Goal: Communication & Community: Answer question/provide support

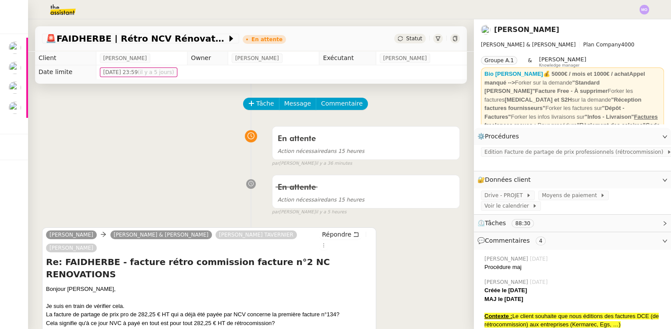
click at [143, 165] on div "En attente Action nécessaire dans 15 heures false par Marie O. il y a 36 minutes" at bounding box center [251, 144] width 418 height 45
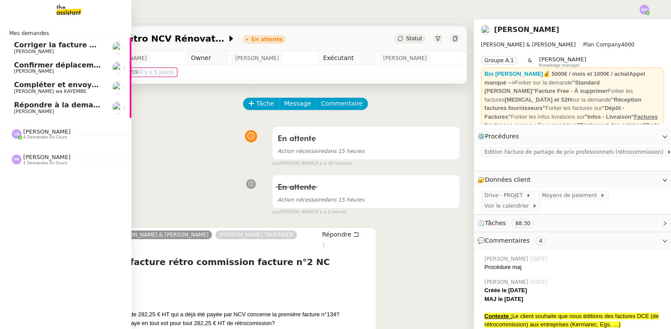
click at [46, 105] on span "Répondre à la demande d'informations sur la facture" at bounding box center [118, 105] width 209 height 8
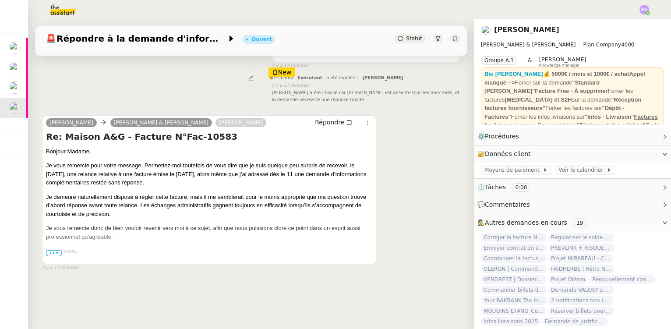
scroll to position [116, 0]
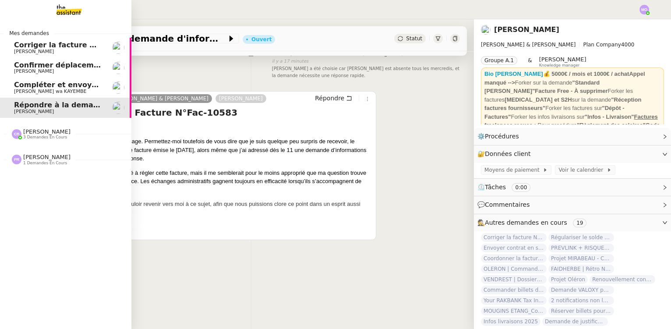
click at [37, 89] on span "[PERSON_NAME] wa KAYEMBE" at bounding box center [50, 91] width 72 height 6
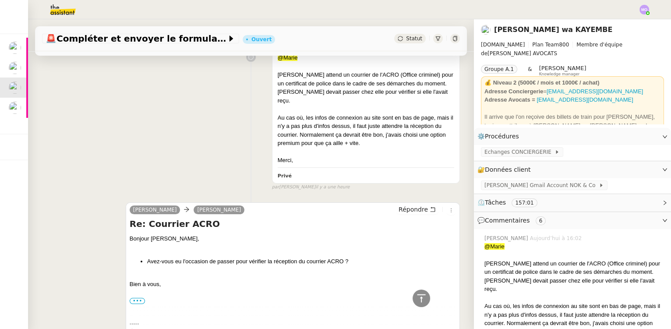
scroll to position [437, 0]
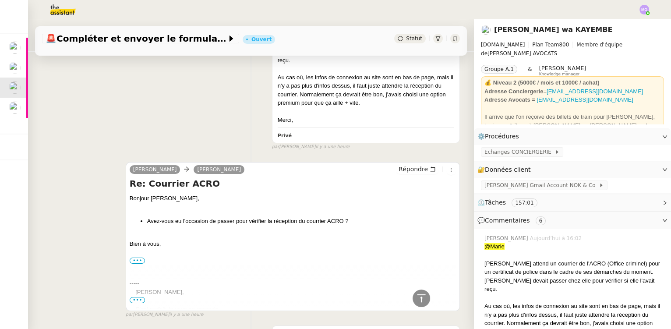
click at [254, 231] on div at bounding box center [293, 235] width 326 height 9
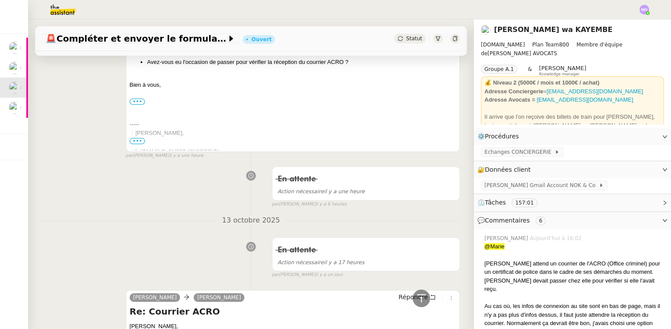
scroll to position [597, 0]
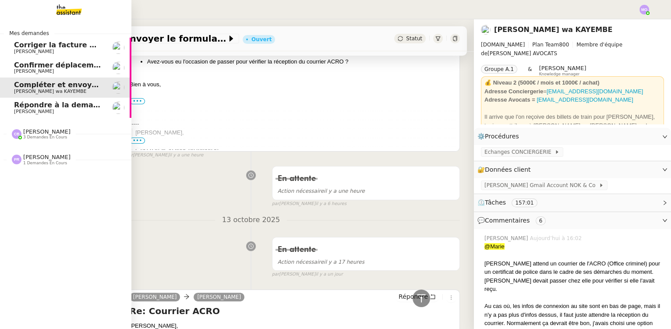
click at [42, 72] on span "Gilbert AVAKIAN" at bounding box center [34, 71] width 40 height 6
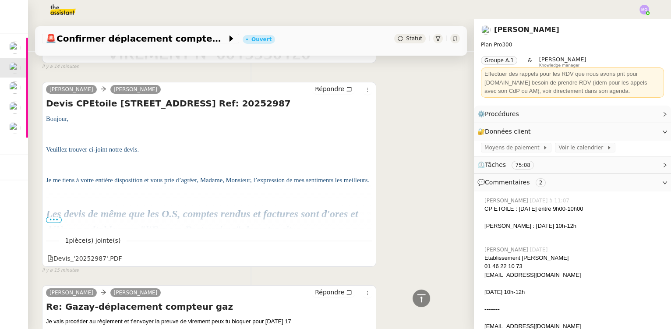
scroll to position [239, 0]
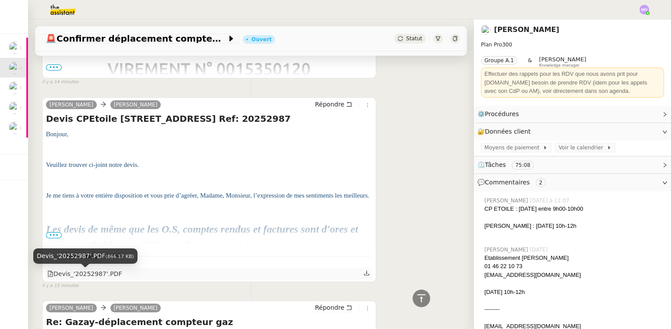
click at [102, 276] on div "Devis_'20252987'.PDF" at bounding box center [84, 274] width 75 height 10
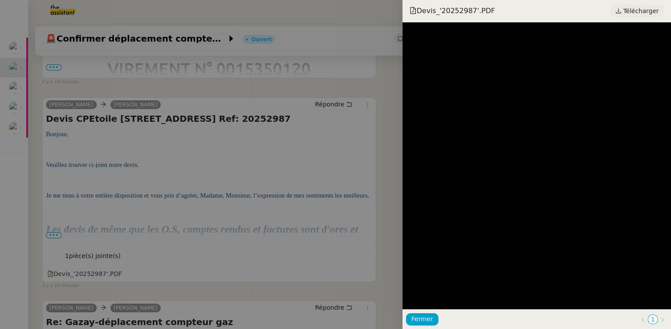
click at [634, 13] on span "Télécharger" at bounding box center [640, 10] width 35 height 11
click at [191, 159] on div at bounding box center [335, 164] width 671 height 329
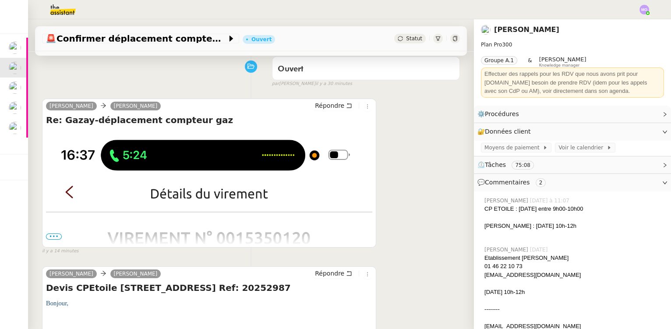
scroll to position [79, 0]
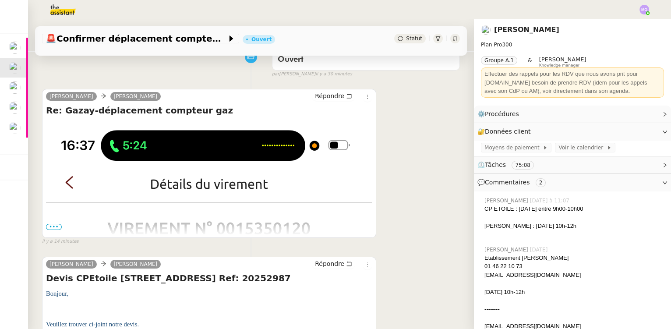
click at [56, 228] on span "•••" at bounding box center [54, 227] width 16 height 6
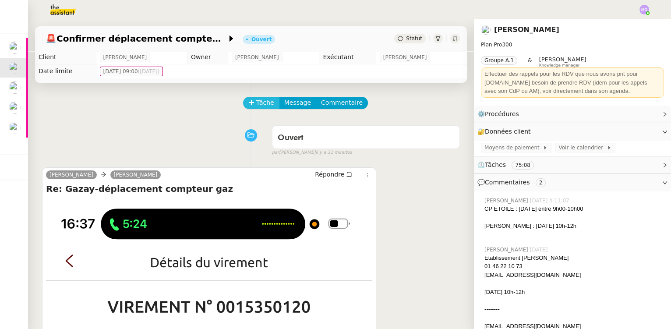
scroll to position [0, 0]
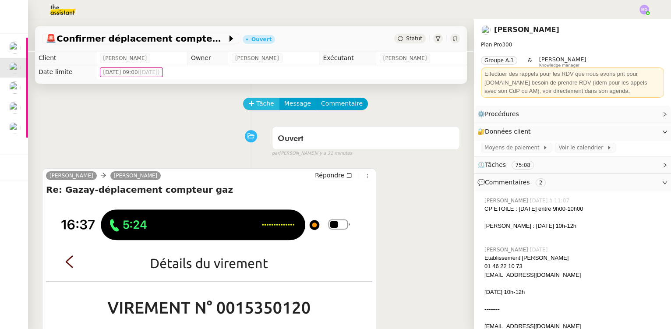
click at [257, 104] on span "Tâche" at bounding box center [265, 103] width 18 height 10
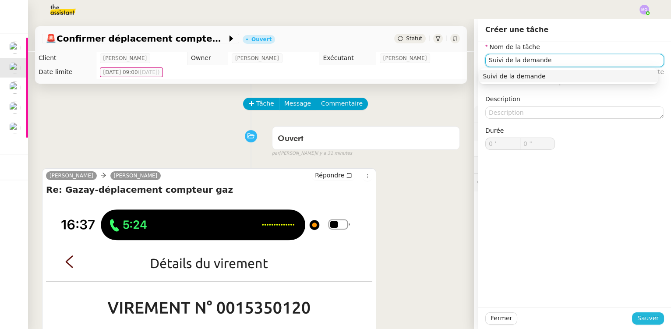
type input "Suivi de la demande"
click at [641, 314] on span "Sauver" at bounding box center [647, 318] width 21 height 10
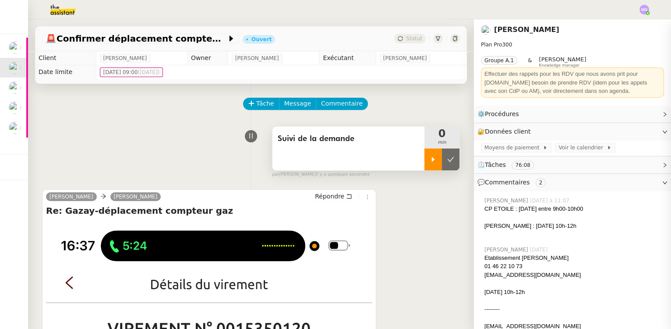
click at [424, 164] on div at bounding box center [433, 159] width 18 height 22
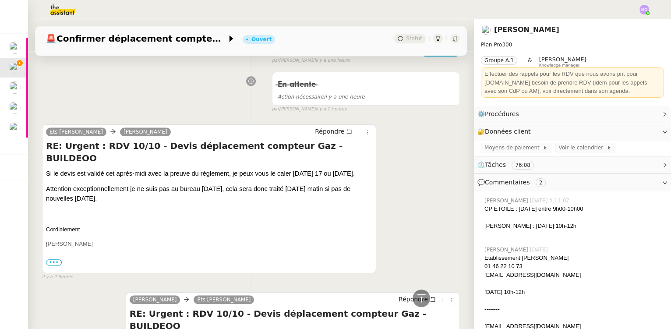
scroll to position [1631, 0]
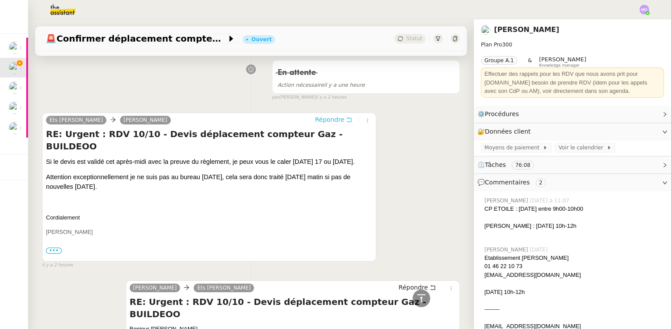
click at [326, 115] on span "Répondre" at bounding box center [329, 119] width 29 height 9
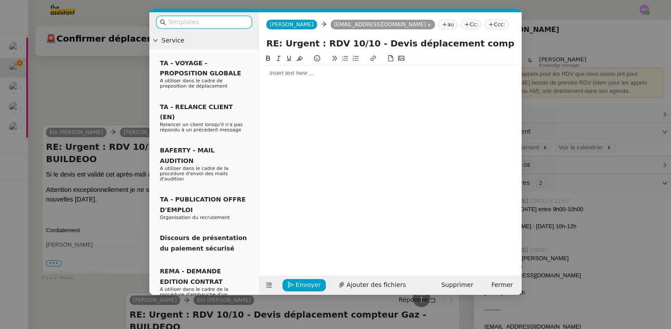
scroll to position [1700, 0]
click at [295, 75] on div at bounding box center [390, 73] width 255 height 8
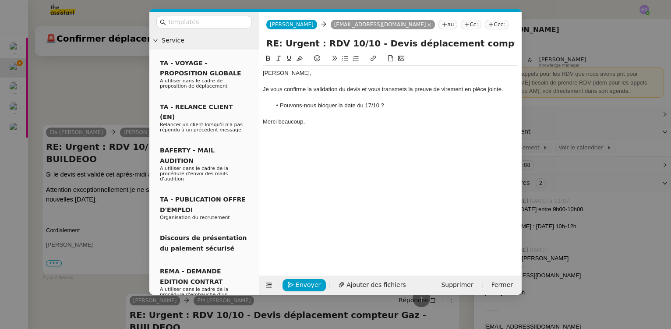
scroll to position [1771, 0]
click at [108, 95] on nz-modal-container "Service TA - VOYAGE - PROPOSITION GLOBALE A utiliser dans le cadre de propositi…" at bounding box center [335, 164] width 671 height 329
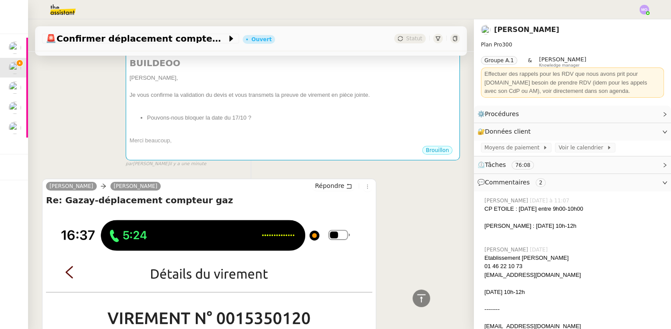
scroll to position [137, 0]
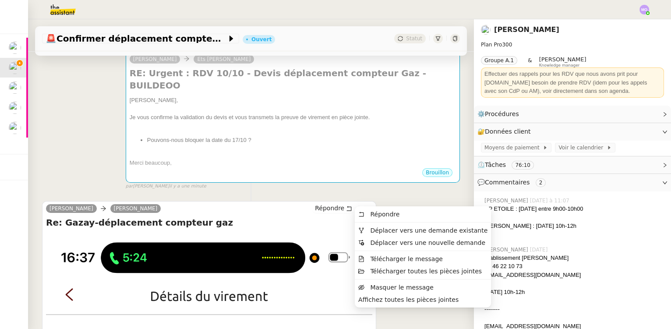
click at [365, 206] on icon at bounding box center [367, 208] width 5 height 5
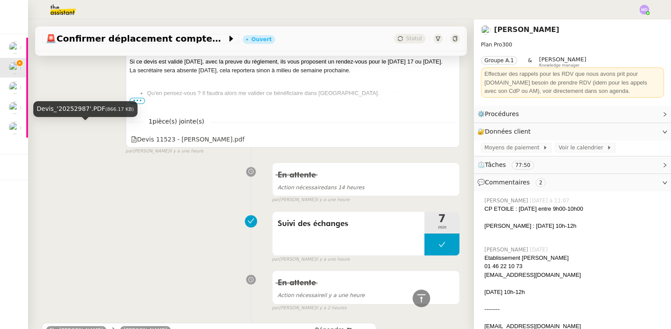
scroll to position [1591, 0]
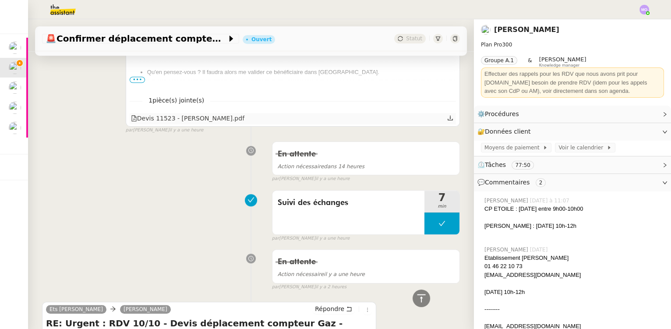
click at [191, 113] on div "Devis 11523 - MARIA.pdf" at bounding box center [187, 118] width 113 height 10
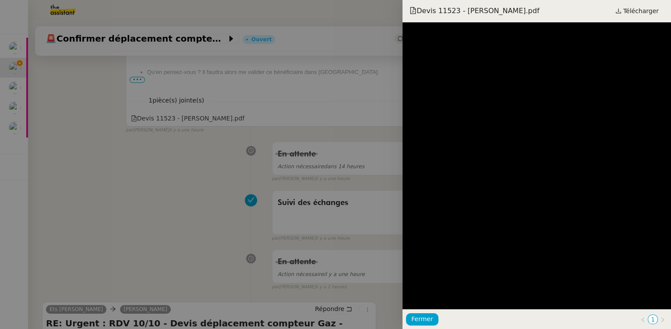
click at [89, 158] on div at bounding box center [335, 164] width 671 height 329
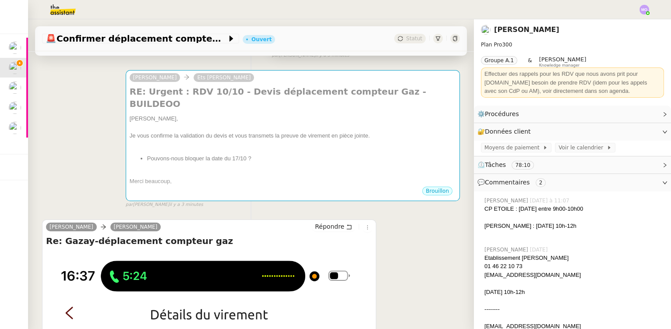
scroll to position [0, 0]
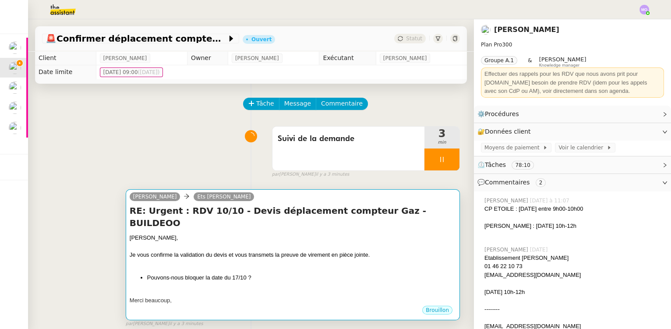
click at [310, 242] on div at bounding box center [293, 246] width 326 height 9
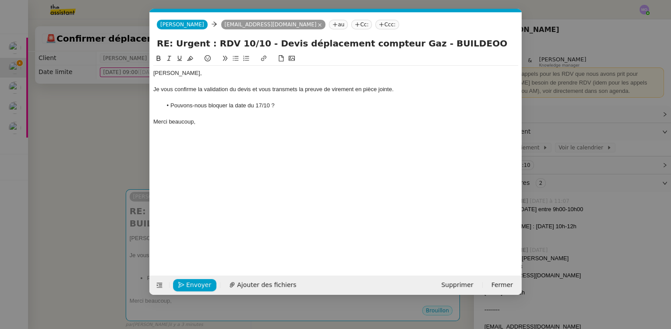
scroll to position [0, 18]
click at [256, 283] on span "Ajouter des fichiers" at bounding box center [266, 285] width 59 height 10
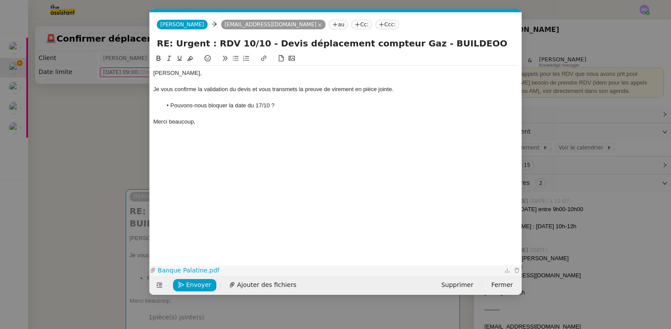
click at [179, 272] on link "Banque Palatine.pdf" at bounding box center [329, 270] width 346 height 10
click at [192, 281] on span "Envoyer" at bounding box center [198, 285] width 25 height 10
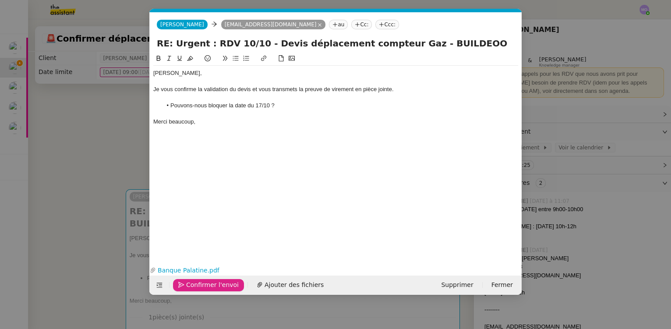
click at [192, 282] on span "Confirmer l'envoi" at bounding box center [212, 285] width 53 height 10
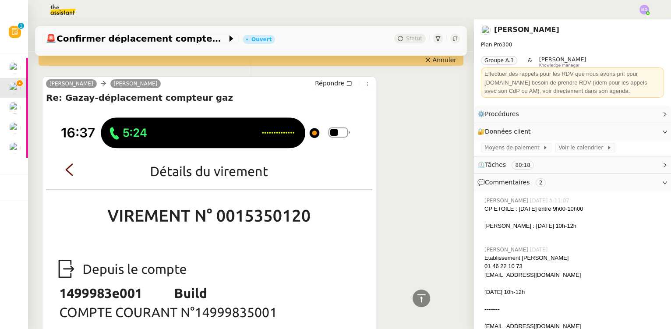
scroll to position [278, 0]
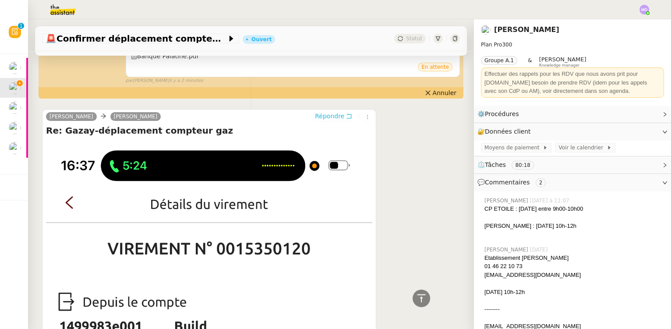
click at [321, 112] on span "Répondre" at bounding box center [329, 116] width 29 height 9
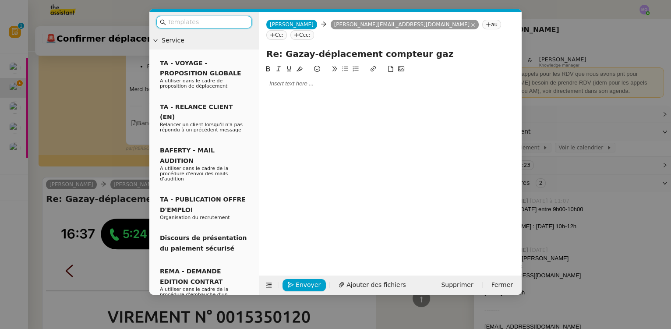
scroll to position [346, 0]
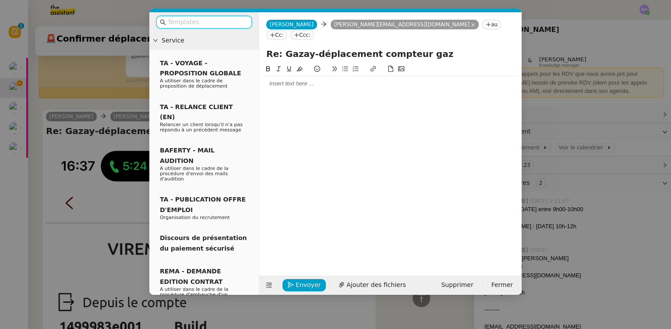
click at [282, 80] on div at bounding box center [390, 84] width 255 height 8
click at [398, 313] on nz-modal-container "Service TA - VOYAGE - PROPOSITION GLOBALE A utiliser dans le cadre de propositi…" at bounding box center [335, 164] width 671 height 329
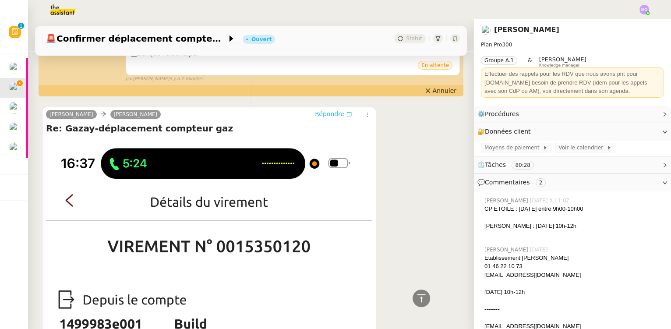
scroll to position [353, 0]
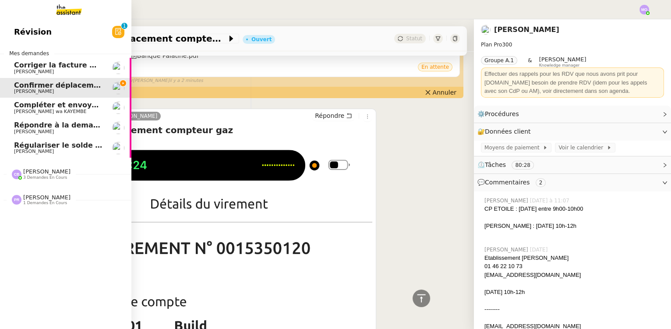
click at [55, 147] on span "Régulariser le solde débiteur" at bounding box center [71, 145] width 115 height 8
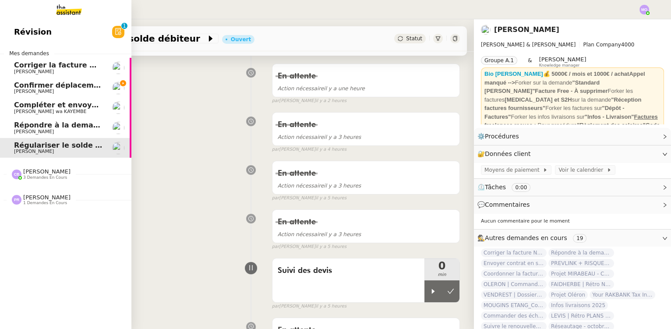
scroll to position [116, 0]
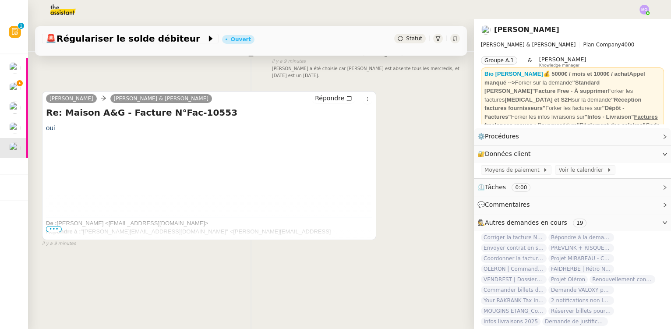
click at [55, 226] on span "•••" at bounding box center [54, 229] width 16 height 6
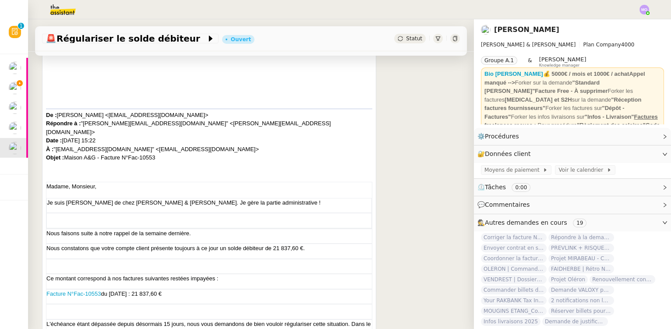
scroll to position [318, 0]
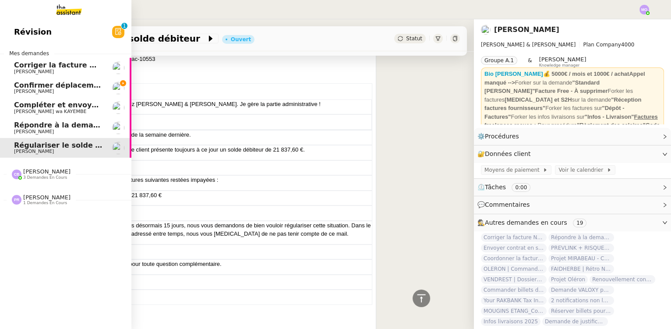
click at [49, 125] on span "Répondre à la demande d'informations sur la facture" at bounding box center [118, 125] width 209 height 8
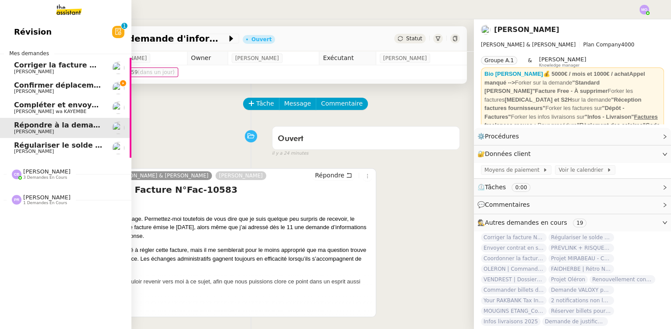
click at [52, 110] on span "[PERSON_NAME] wa KAYEMBE" at bounding box center [50, 112] width 72 height 6
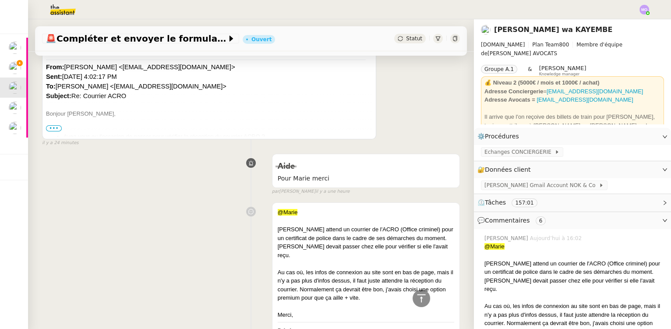
scroll to position [358, 0]
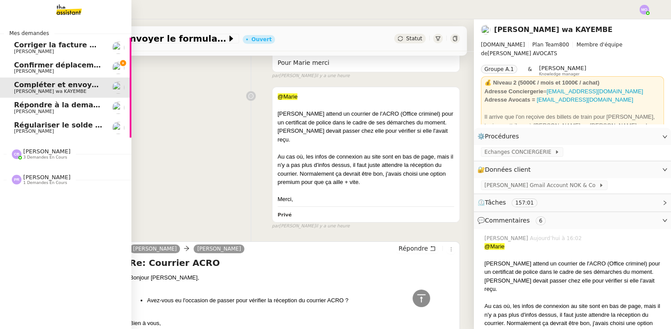
click at [42, 62] on span "Confirmer déplacement compteur gaz" at bounding box center [88, 65] width 149 height 8
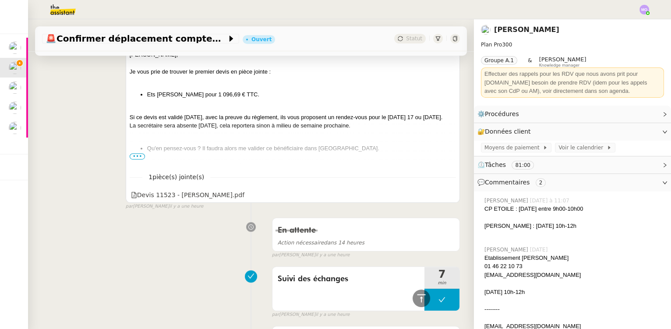
scroll to position [1074, 0]
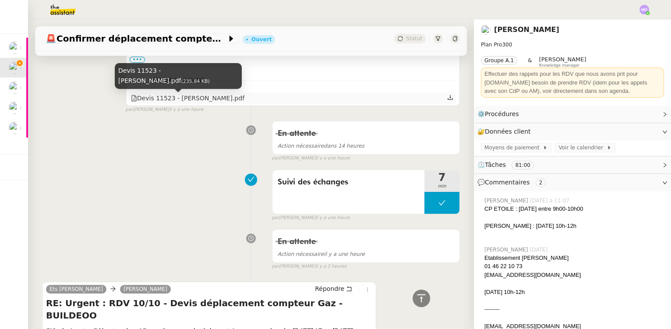
click at [172, 101] on div "Devis 11523 - MARIA.pdf" at bounding box center [187, 98] width 113 height 10
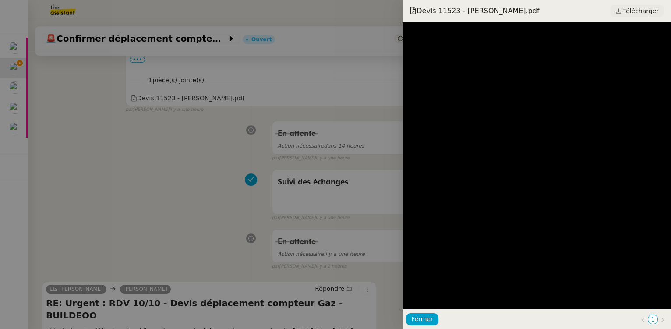
click at [639, 9] on span "Télécharger" at bounding box center [640, 10] width 35 height 11
click at [80, 88] on div at bounding box center [335, 164] width 671 height 329
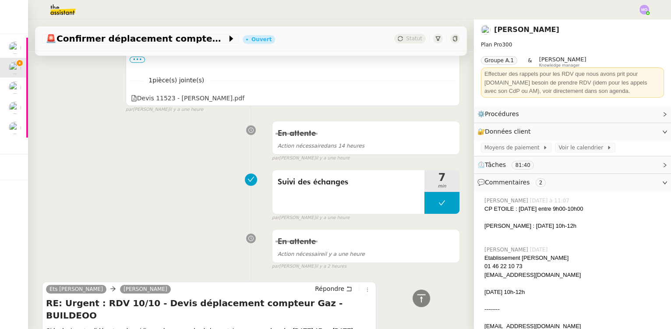
click at [103, 119] on div "En attente Action nécessaire dans 14 heures false par Marie O. il y a une heure" at bounding box center [251, 139] width 418 height 45
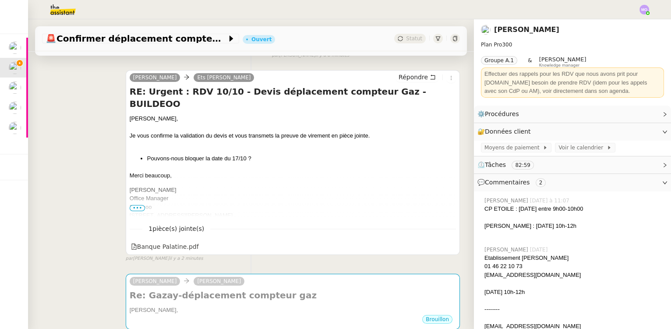
scroll to position [0, 0]
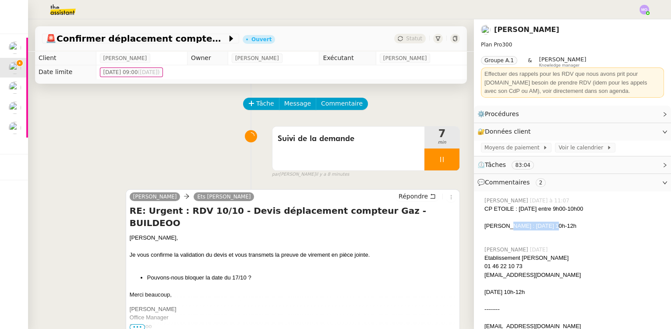
drag, startPoint x: 501, startPoint y: 225, endPoint x: 544, endPoint y: 225, distance: 43.3
click at [544, 225] on div "MARIA : Vendredi 10h-12h" at bounding box center [573, 225] width 179 height 9
copy div "Vendredi 10h-12h"
click at [343, 105] on span "Commentaire" at bounding box center [342, 103] width 42 height 10
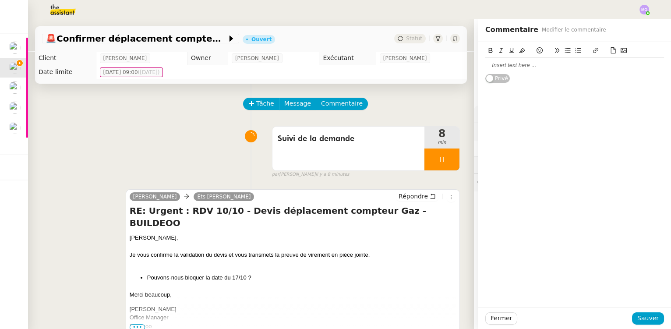
click at [498, 66] on div at bounding box center [574, 65] width 179 height 8
click at [637, 318] on span "Sauver" at bounding box center [647, 318] width 21 height 10
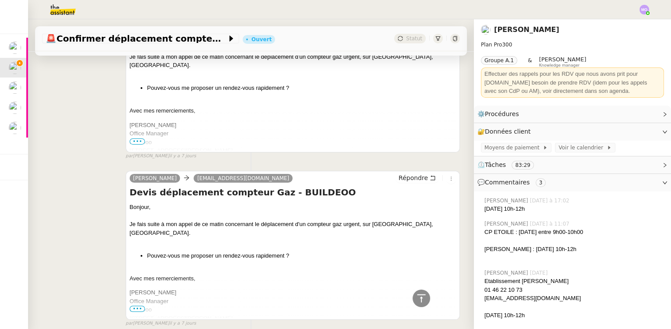
scroll to position [6008, 0]
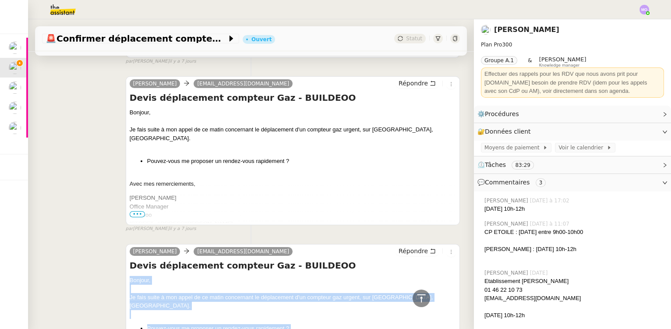
drag, startPoint x: 464, startPoint y: 253, endPoint x: 463, endPoint y: 305, distance: 52.5
click at [464, 314] on div "🚨 Confirmer déplacement compteur gaz Ouvert Statut Client Gilbert AVAKIAN Owner…" at bounding box center [251, 173] width 446 height 309
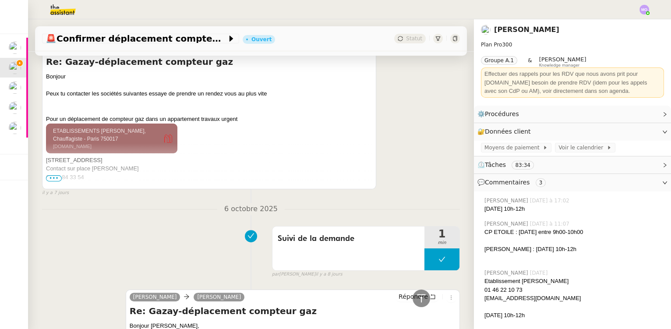
scroll to position [7083, 0]
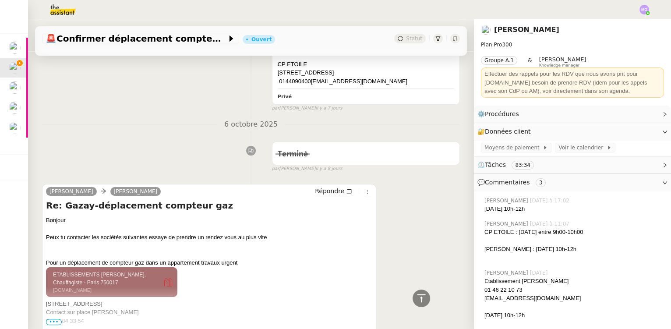
click at [55, 319] on span "•••" at bounding box center [54, 322] width 16 height 6
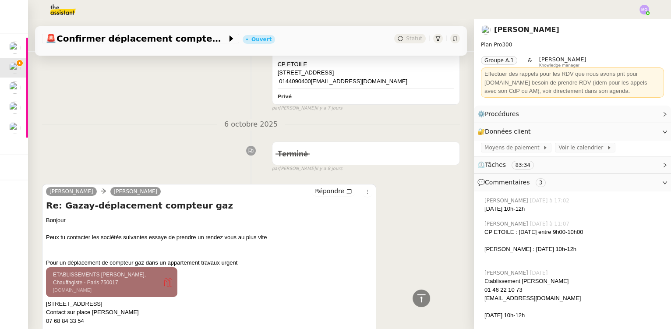
click at [69, 317] on ringoverc2c-number-84e06f14122c "07 68 84 33 54" at bounding box center [65, 320] width 38 height 7
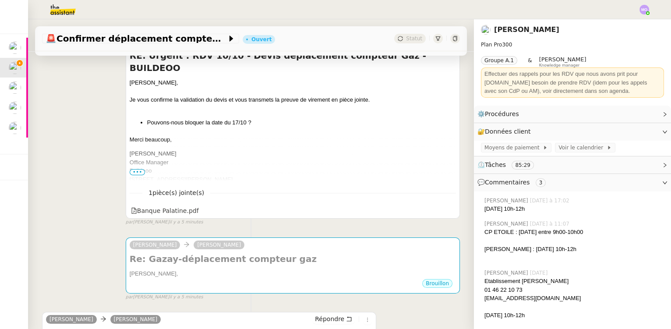
scroll to position [239, 0]
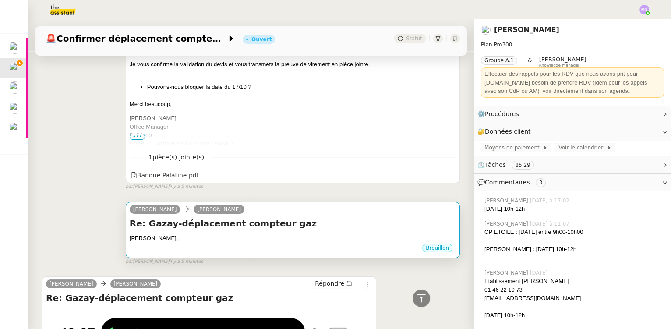
click at [265, 224] on h4 "Re: Gazay-déplacement compteur gaz" at bounding box center [293, 223] width 326 height 12
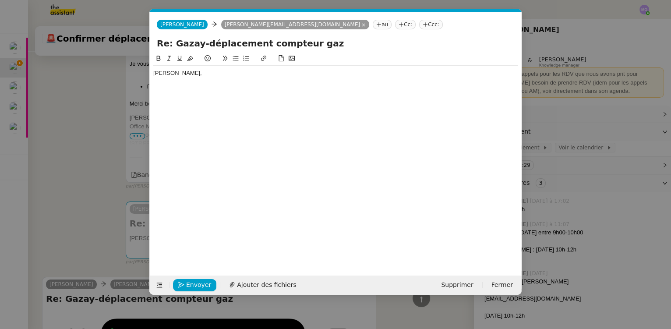
scroll to position [0, 18]
click at [188, 70] on div "Gilbert," at bounding box center [335, 73] width 365 height 8
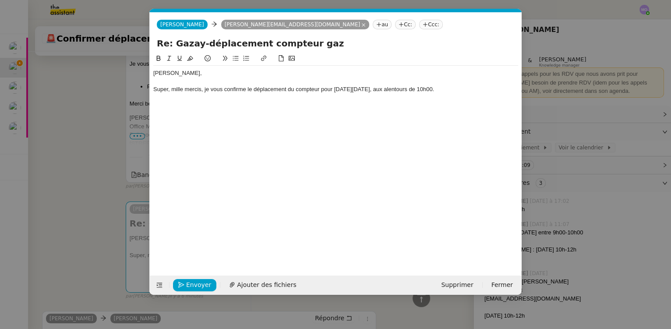
drag, startPoint x: 377, startPoint y: 88, endPoint x: 376, endPoint y: 107, distance: 18.8
click at [377, 89] on div "Super, mille mercis, je vous confirme le déplacement du compteur pour ce vendre…" at bounding box center [335, 89] width 365 height 8
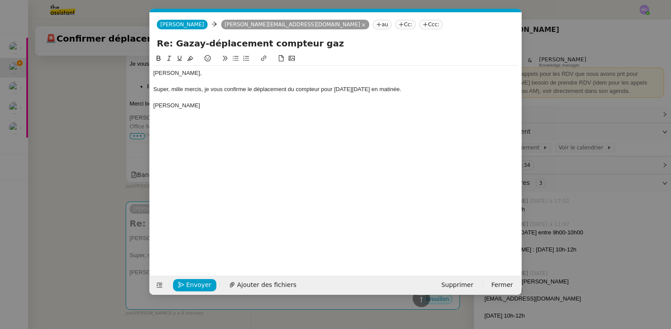
click at [203, 89] on div "Super, mille mercis, je vous confirme le déplacement du compteur pour ce vendre…" at bounding box center [335, 89] width 365 height 8
click at [188, 106] on div "Théodore" at bounding box center [335, 106] width 365 height 8
drag, startPoint x: 195, startPoint y: 106, endPoint x: 196, endPoint y: 111, distance: 4.9
click at [195, 106] on div "Théodore pourrait être présent," at bounding box center [335, 106] width 365 height 8
click at [243, 105] on div "Théodore pourra être présent," at bounding box center [335, 106] width 365 height 8
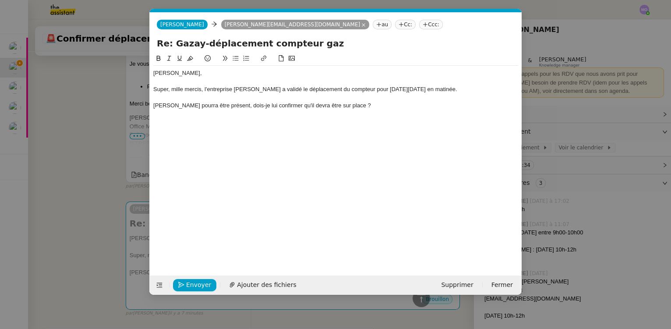
click at [154, 105] on div "Théodore pourra être présent, dois-je lui confirmer qu'il devra être sur place ?" at bounding box center [335, 106] width 365 height 8
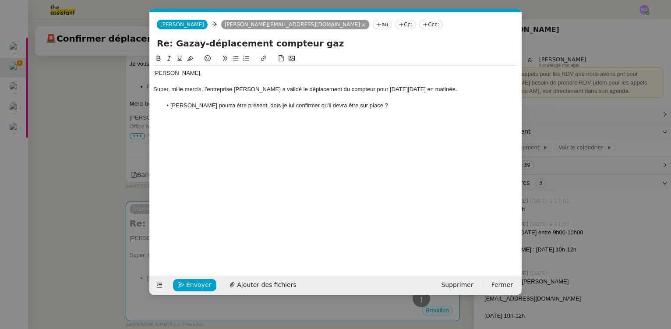
click at [369, 106] on li "Théodore pourra être présent, dois-je lui confirmer qu'il devra être sur place ?" at bounding box center [340, 106] width 356 height 8
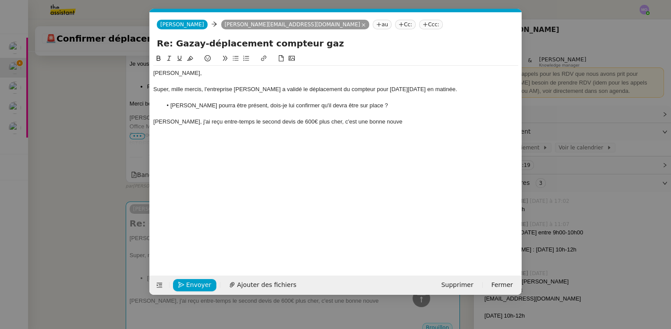
click at [407, 90] on div "Super, mille mercis, l'entreprise Maria a validé le déplacement du compteur pou…" at bounding box center [335, 89] width 365 height 8
click at [296, 130] on div at bounding box center [335, 130] width 365 height 8
click at [374, 122] on div "Aussi, j'ai reçu entre-temps le second devis de 600€ plus cher, c'est une bonne…" at bounding box center [335, 122] width 365 height 8
drag, startPoint x: 309, startPoint y: 123, endPoint x: 368, endPoint y: 122, distance: 59.1
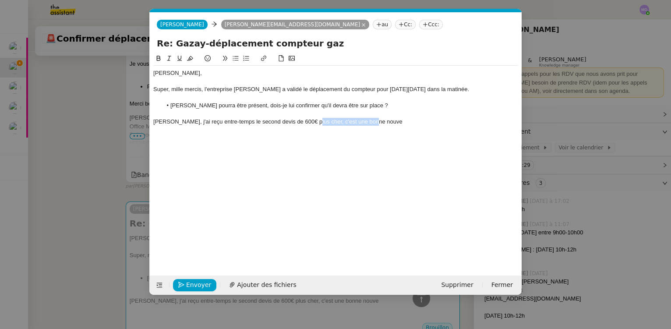
click at [368, 122] on div "Aussi, j'ai reçu entre-temps le second devis de 600€ plus cher, c'est une bonne…" at bounding box center [335, 122] width 365 height 8
click at [298, 140] on div at bounding box center [335, 138] width 365 height 8
click at [265, 121] on div "Aussi, j'ai reçu entre-temps le second devis de 600€ plus cher, c'est une bonne…" at bounding box center [335, 122] width 365 height 8
click at [222, 122] on div "Aussi, j'ai reçu entre-temps le second devis qui était de 600€ plus cher." at bounding box center [335, 122] width 365 height 8
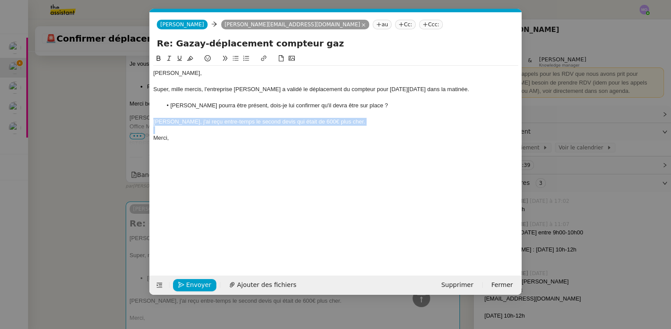
click at [222, 122] on div "Aussi, j'ai reçu entre-temps le second devis qui était de 600€ plus cher." at bounding box center [335, 122] width 365 height 8
click at [168, 58] on icon at bounding box center [169, 58] width 6 height 6
click at [253, 94] on div at bounding box center [335, 98] width 365 height 8
click at [204, 136] on div "Merci," at bounding box center [335, 138] width 365 height 8
click at [288, 122] on em "Aussi, j'ai reçu entre-temps le second devis qui était de 600€ plus cher." at bounding box center [259, 121] width 212 height 7
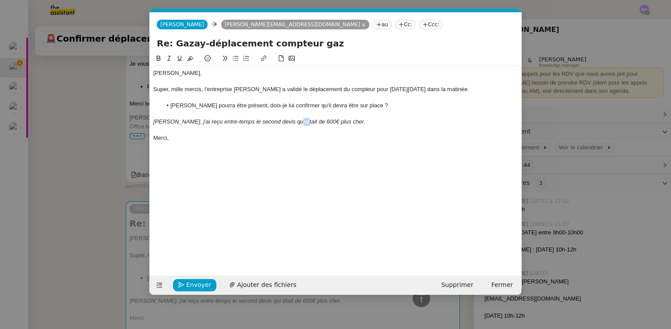
click at [288, 122] on em "Aussi, j'ai reçu entre-temps le second devis qui était de 600€ plus cher." at bounding box center [259, 121] width 212 height 7
click at [192, 139] on div "Merci," at bounding box center [335, 138] width 365 height 8
click at [191, 284] on span "Envoyer" at bounding box center [198, 285] width 25 height 10
click at [191, 284] on span "Confirmer l'envoi" at bounding box center [212, 285] width 53 height 10
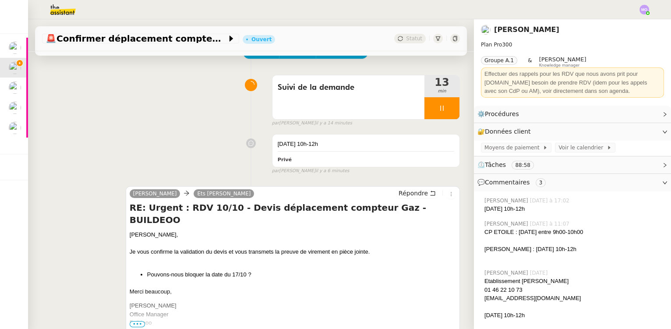
scroll to position [0, 0]
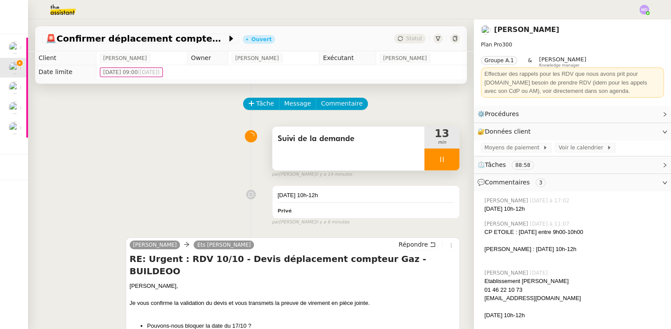
click at [441, 163] on div at bounding box center [441, 159] width 35 height 22
click at [447, 163] on icon at bounding box center [450, 159] width 7 height 7
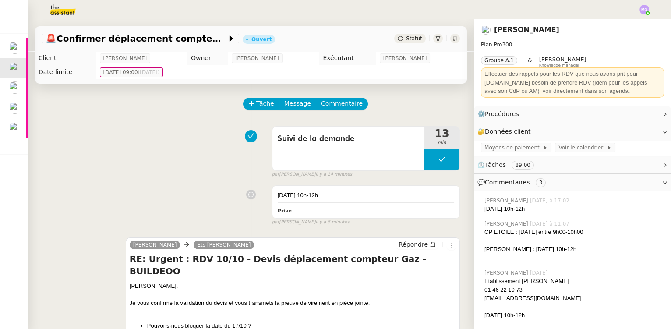
click at [411, 39] on span "Statut" at bounding box center [414, 38] width 16 height 6
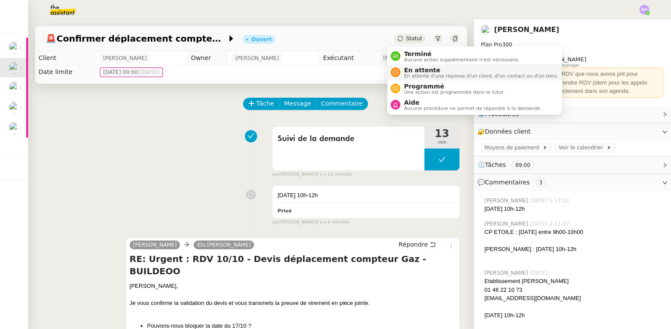
click at [419, 69] on span "En attente" at bounding box center [481, 70] width 154 height 7
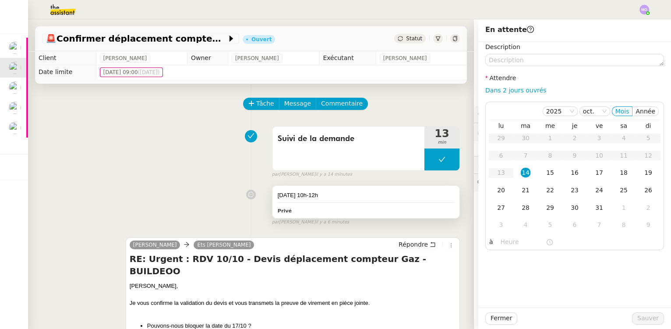
click at [313, 194] on div "Vendredi 10h-12h" at bounding box center [365, 195] width 176 height 9
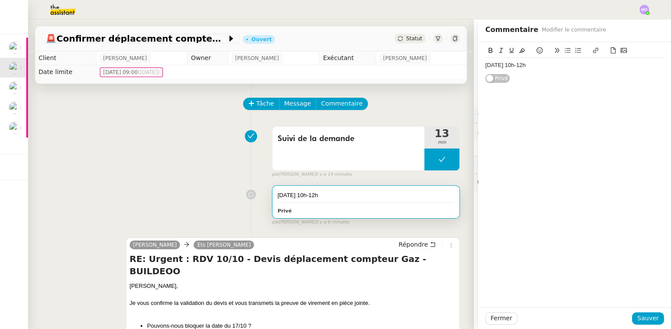
drag, startPoint x: 503, startPoint y: 65, endPoint x: 529, endPoint y: 65, distance: 25.8
click at [529, 65] on div "Vendredi 10h-12h" at bounding box center [574, 65] width 179 height 8
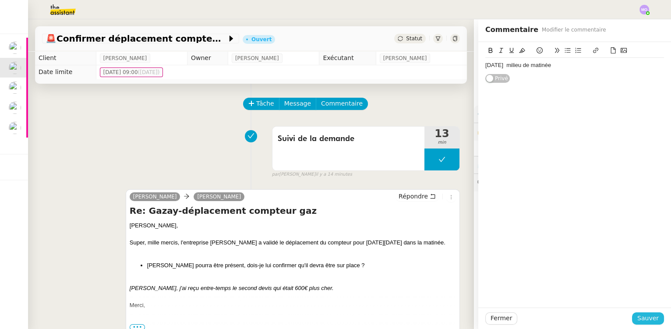
click at [637, 319] on span "Sauver" at bounding box center [647, 318] width 21 height 10
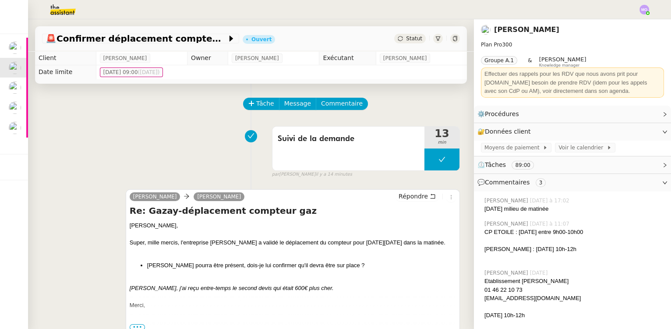
click at [406, 39] on span "Statut" at bounding box center [414, 38] width 16 height 6
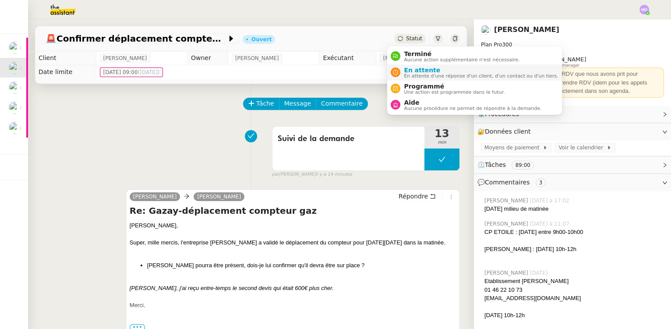
click at [410, 70] on span "En attente" at bounding box center [481, 70] width 154 height 7
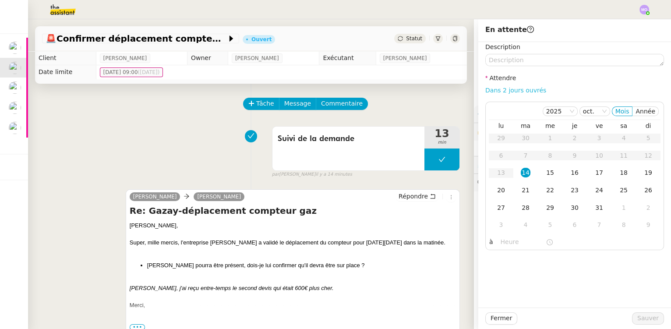
click at [506, 91] on link "Dans 2 jours ouvrés" at bounding box center [515, 90] width 61 height 7
type input "07:00"
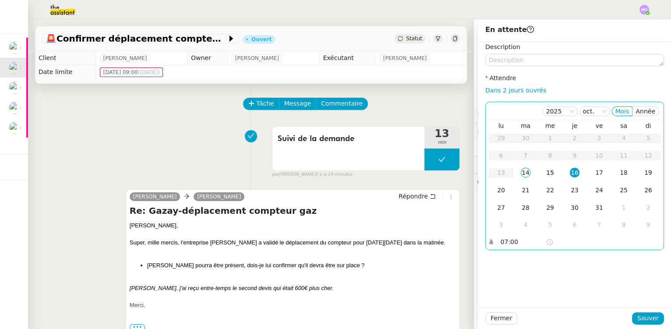
click at [545, 170] on div "15" at bounding box center [550, 173] width 10 height 10
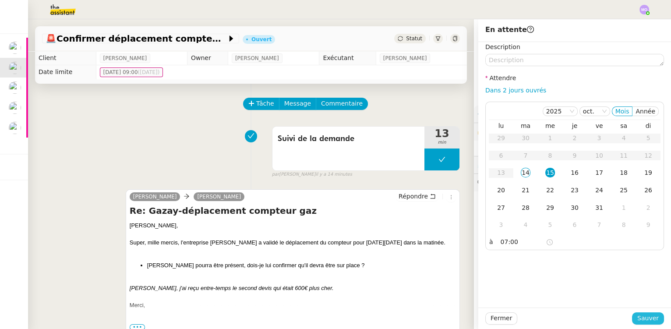
click at [637, 315] on span "Sauver" at bounding box center [647, 318] width 21 height 10
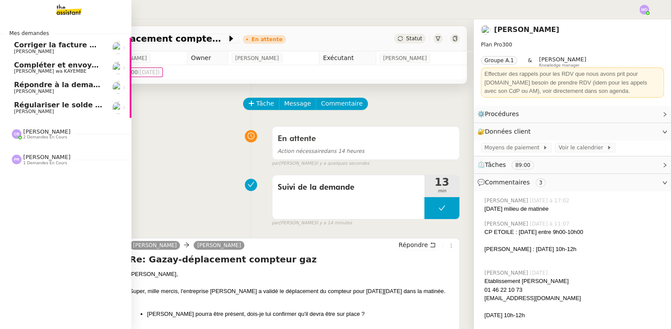
click at [60, 89] on span "[PERSON_NAME]" at bounding box center [58, 91] width 88 height 5
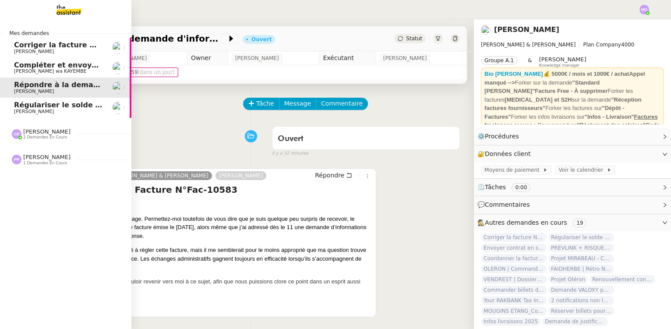
click at [67, 67] on span "Compléter et envoyer le formulaire de certificat de police" at bounding box center [128, 65] width 228 height 8
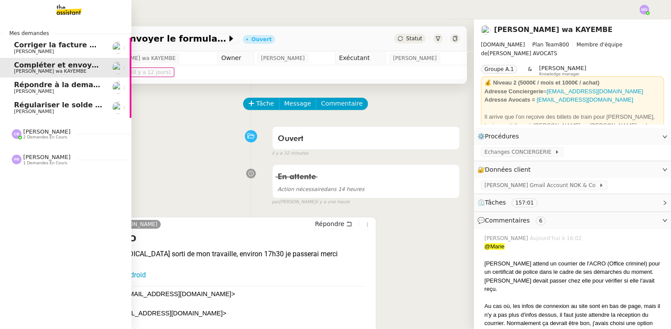
click at [61, 100] on link "Régulariser le solde débiteur Gabrielle Tavernier" at bounding box center [65, 108] width 131 height 20
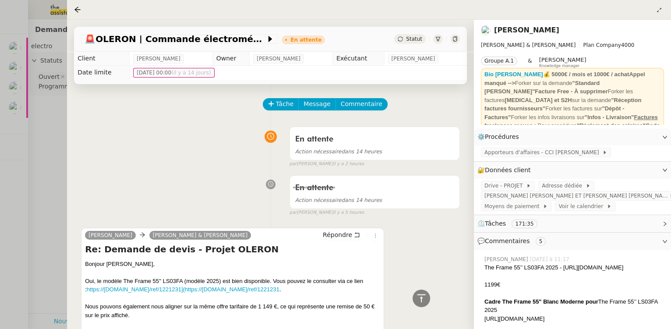
scroll to position [199, 0]
